Goal: Information Seeking & Learning: Find specific fact

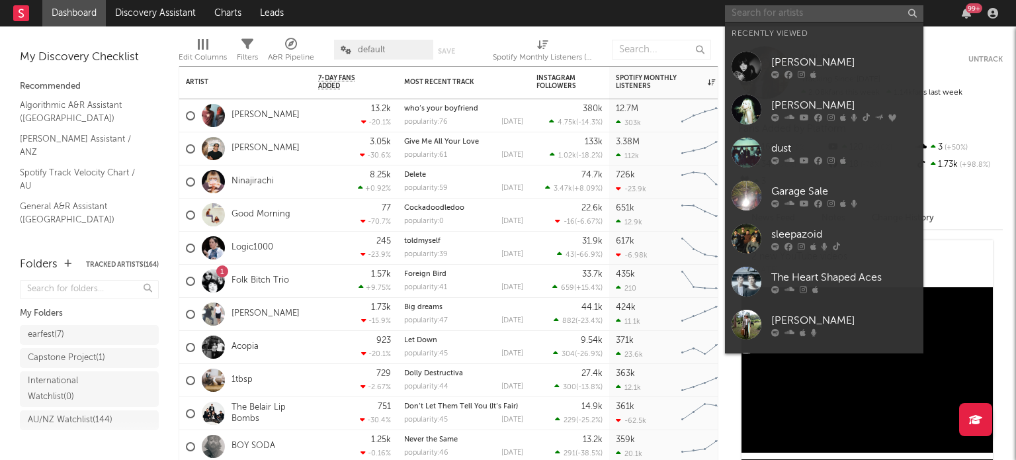
click at [853, 18] on input "text" at bounding box center [824, 13] width 198 height 17
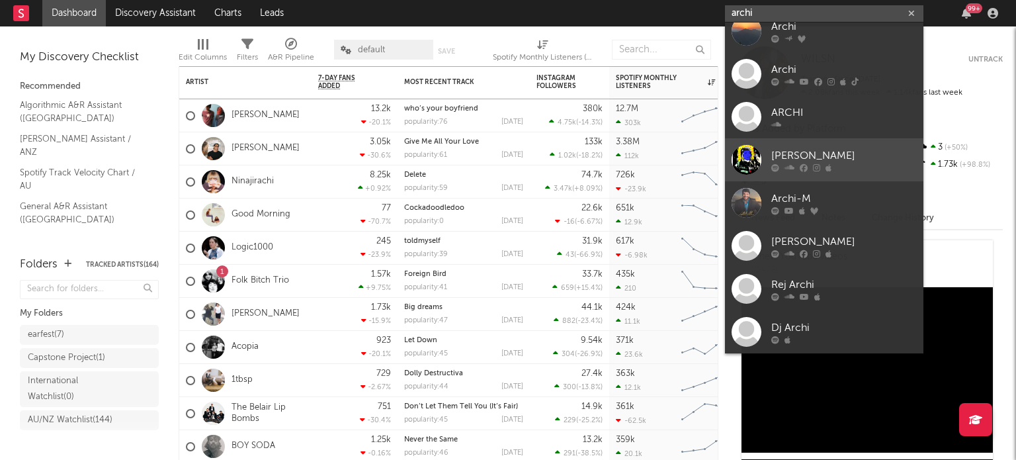
scroll to position [99, 0]
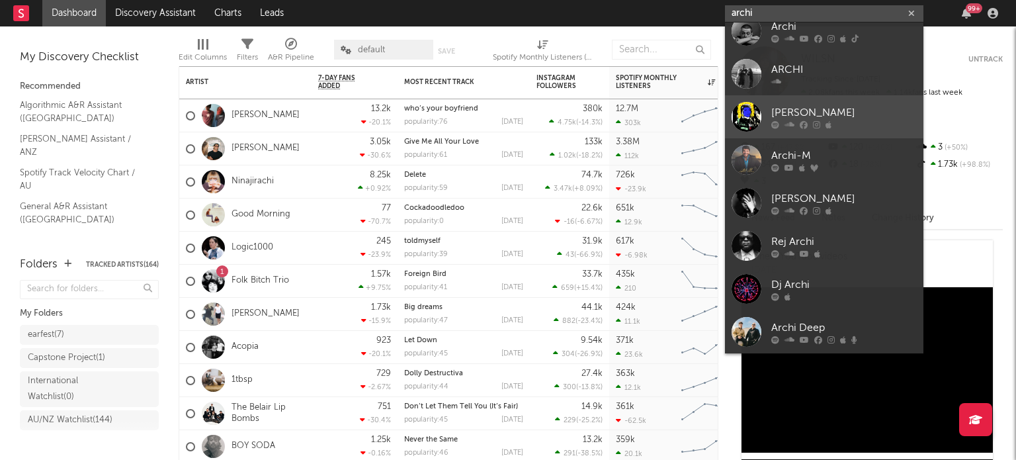
type input "[PERSON_NAME]"
